Goal: Information Seeking & Learning: Check status

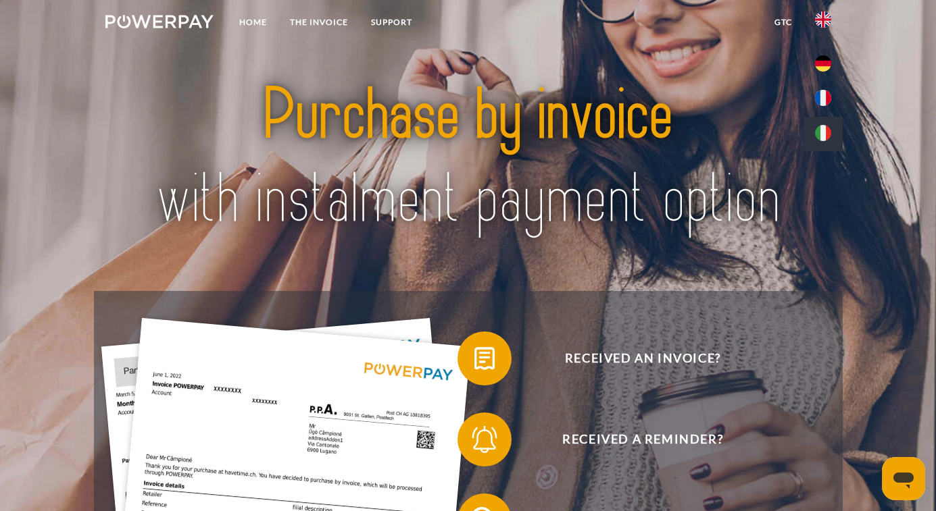
click at [822, 130] on img at bounding box center [823, 133] width 16 height 16
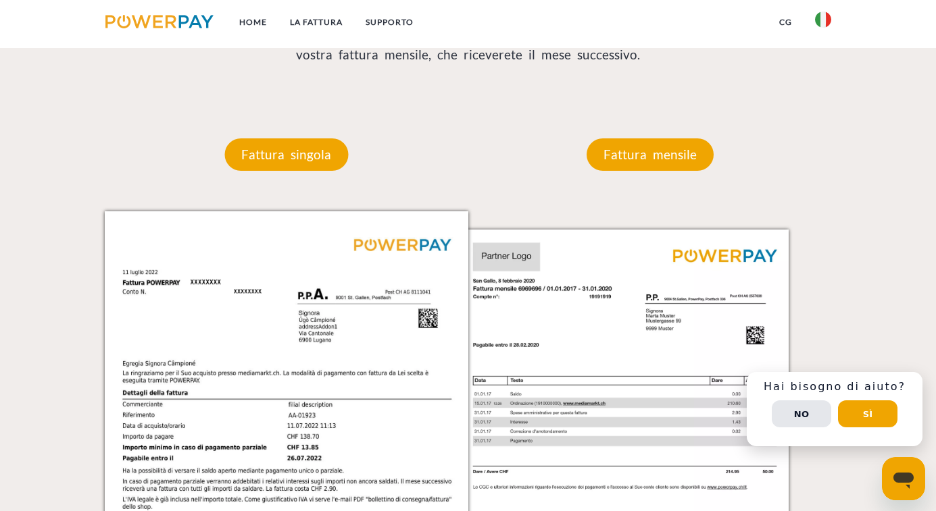
scroll to position [1148, 0]
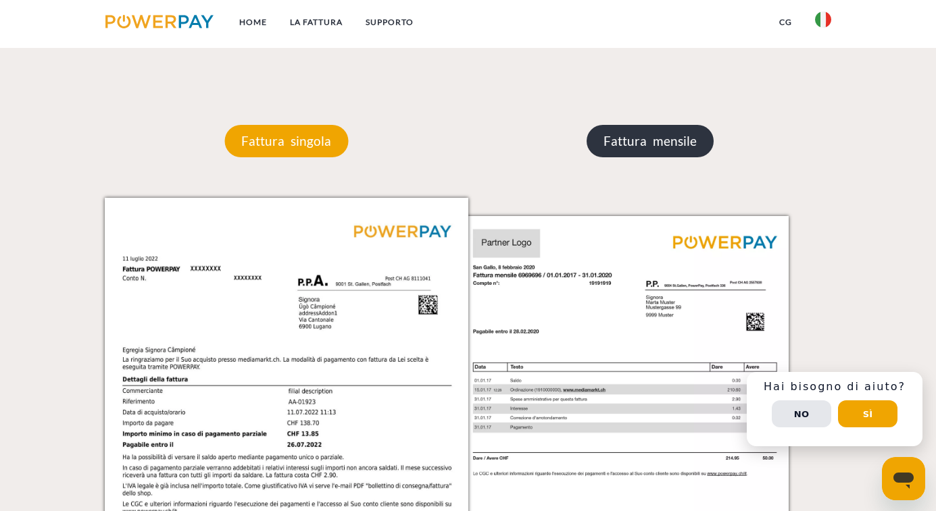
click at [632, 142] on p "Fattura mensile" at bounding box center [649, 141] width 127 height 32
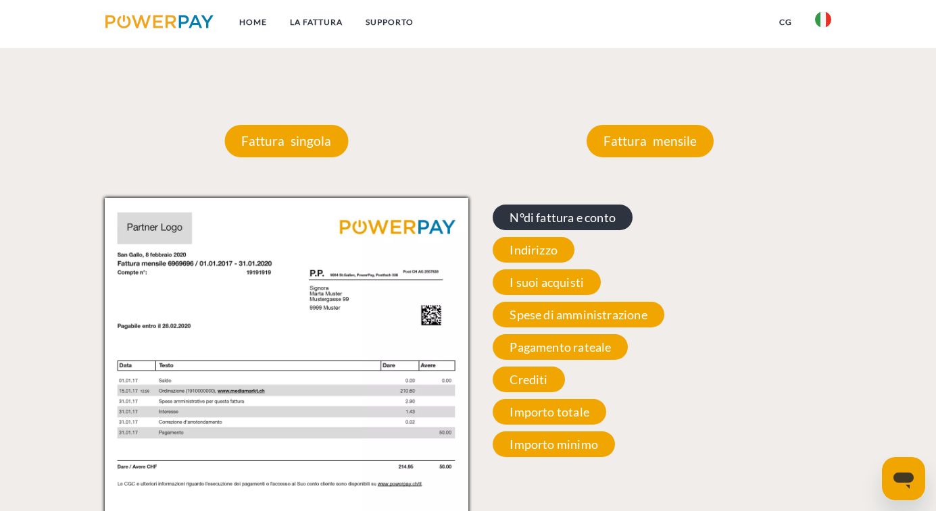
click at [569, 220] on span "N°di fattura e conto" at bounding box center [562, 218] width 140 height 26
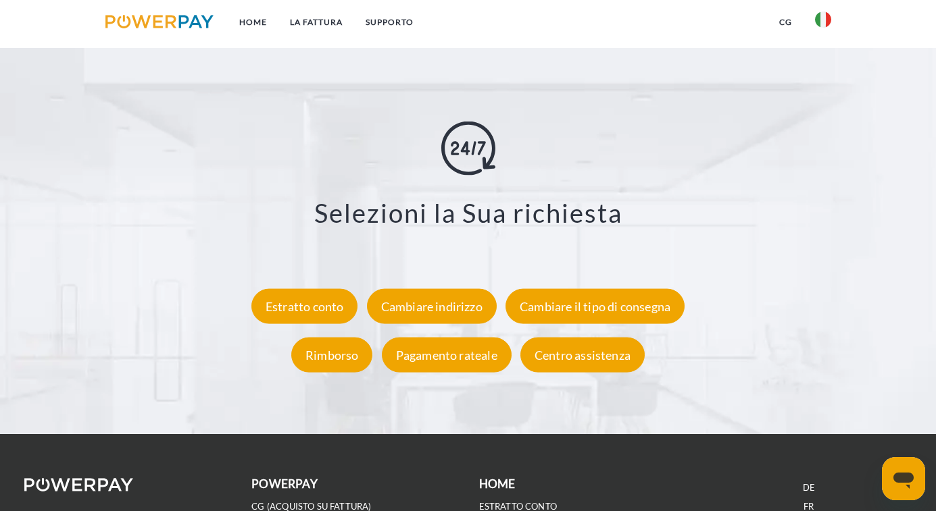
scroll to position [2432, 0]
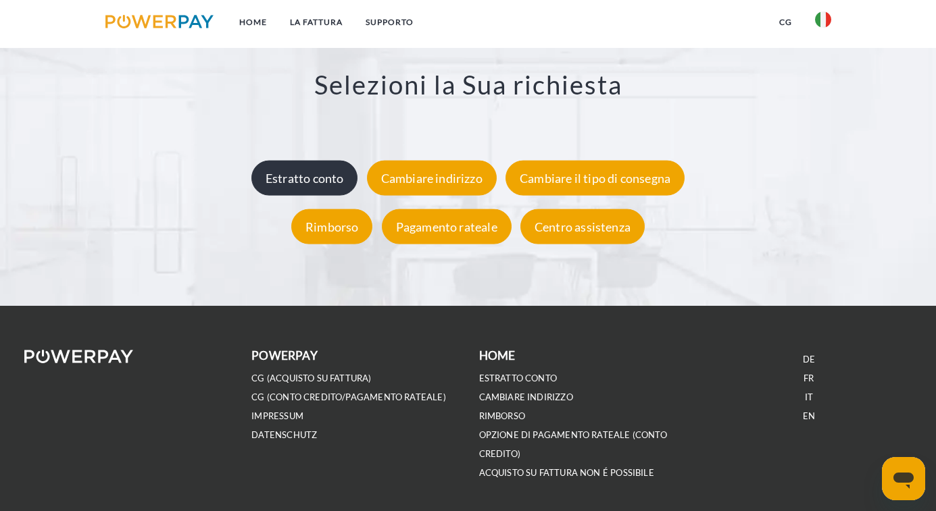
click at [305, 177] on div "Estratto conto" at bounding box center [304, 178] width 107 height 35
